Goal: Navigation & Orientation: Find specific page/section

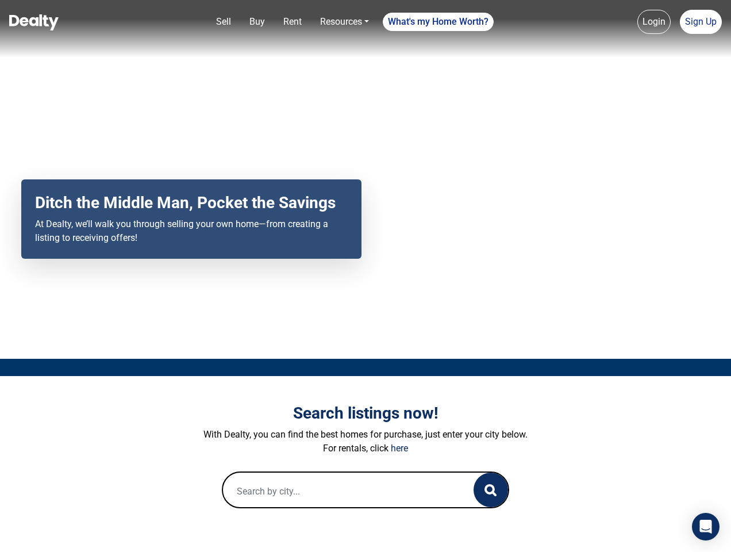
click at [365, 276] on div "Your browser does not support the video tag. Ditch the Middle Man, Pocket the S…" at bounding box center [365, 179] width 731 height 358
click at [223, 22] on link "Sell" at bounding box center [223, 21] width 24 height 23
click at [257, 22] on link "Buy" at bounding box center [257, 21] width 25 height 23
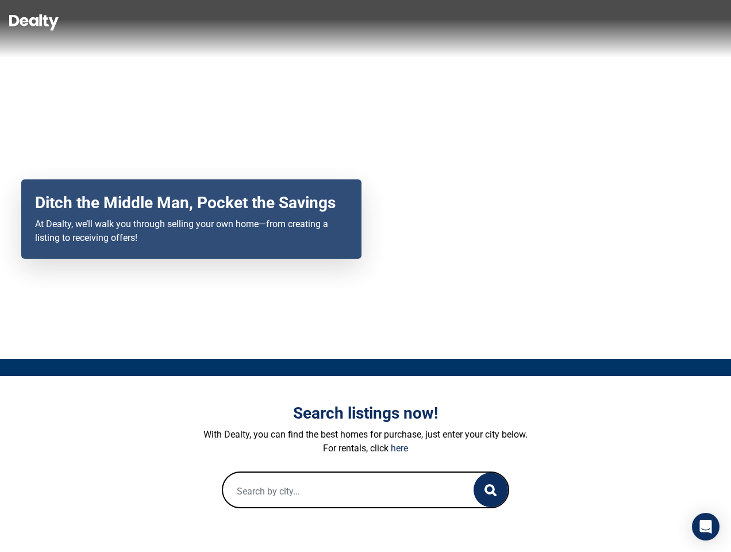
click at [292, 22] on link "Rent" at bounding box center [293, 21] width 28 height 23
click at [344, 22] on link "Resources" at bounding box center [344, 21] width 58 height 23
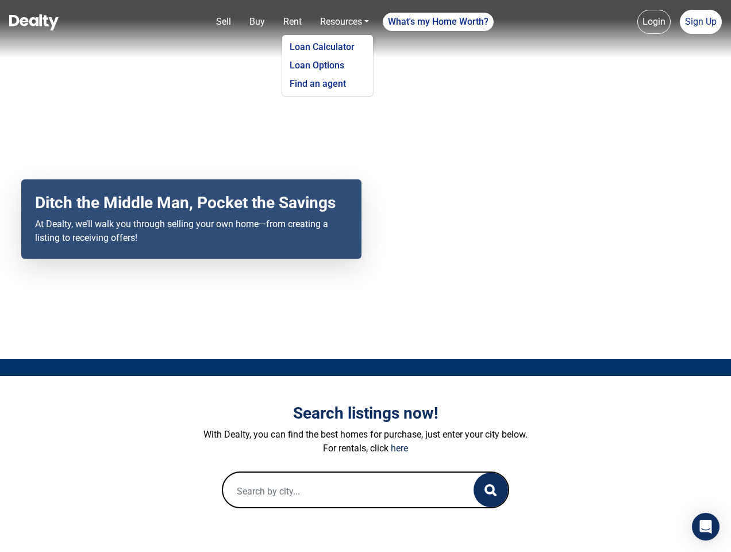
click at [438, 22] on link "What's my Home Worth?" at bounding box center [438, 22] width 111 height 18
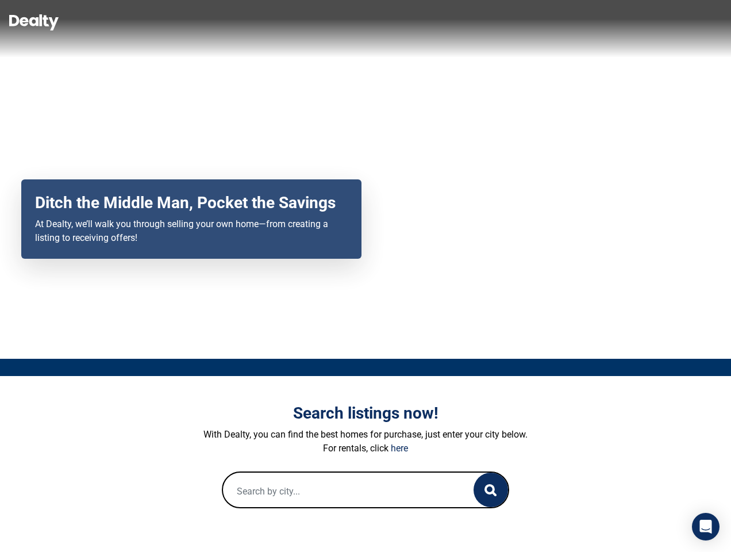
click at [654, 22] on nav "Sell Buy Rent Resources Loan Calculator Loan Options Find an agent What's my Ho…" at bounding box center [365, 28] width 731 height 57
click at [700, 22] on nav "Sell Buy Rent Resources Loan Calculator Loan Options Find an agent What's my Ho…" at bounding box center [365, 28] width 731 height 57
click at [491, 489] on icon "button" at bounding box center [490, 490] width 12 height 12
click at [706, 526] on icon "Open Intercom Messenger" at bounding box center [706, 526] width 12 height 14
